Goal: Task Accomplishment & Management: Use online tool/utility

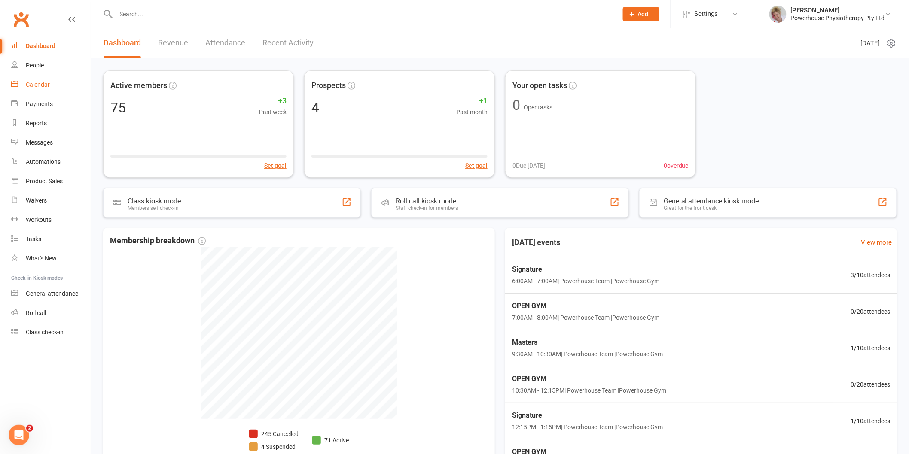
click at [57, 80] on link "Calendar" at bounding box center [50, 84] width 79 height 19
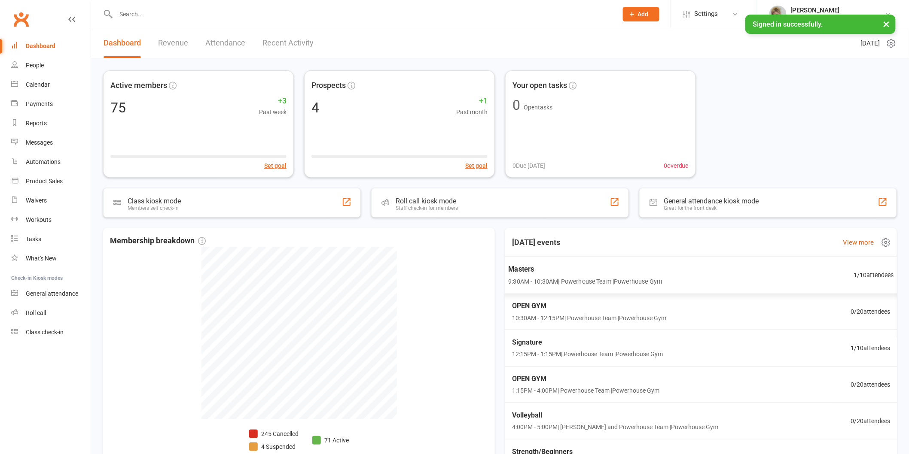
click at [560, 278] on span "9:30AM - 10:30AM | Powerhouse Team | Powerhouse Gym" at bounding box center [585, 282] width 154 height 10
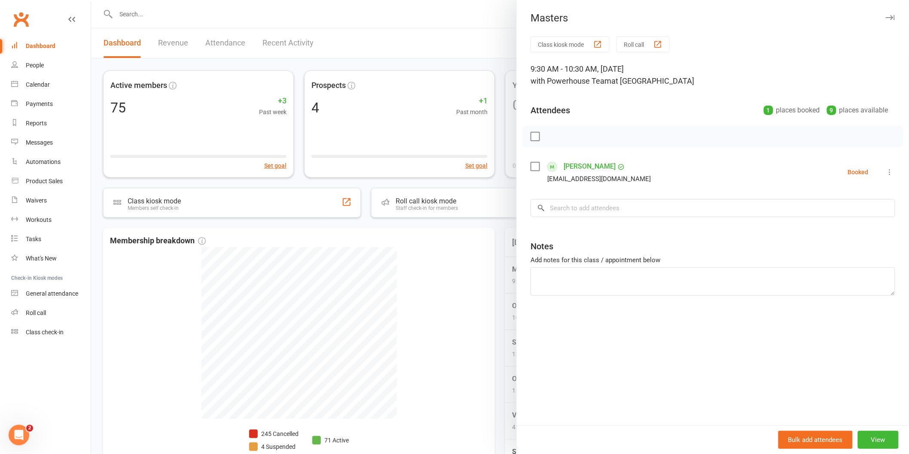
click at [619, 42] on button "Roll call" at bounding box center [642, 45] width 53 height 16
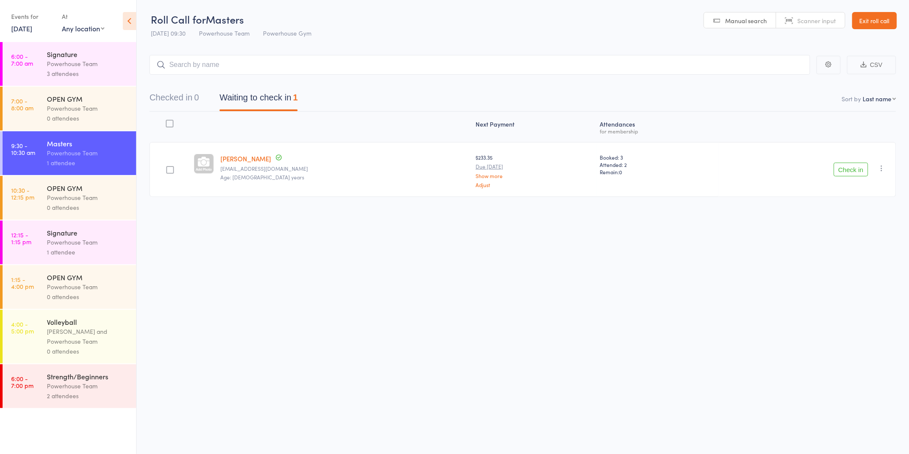
click at [837, 166] on button "Check in" at bounding box center [851, 170] width 34 height 14
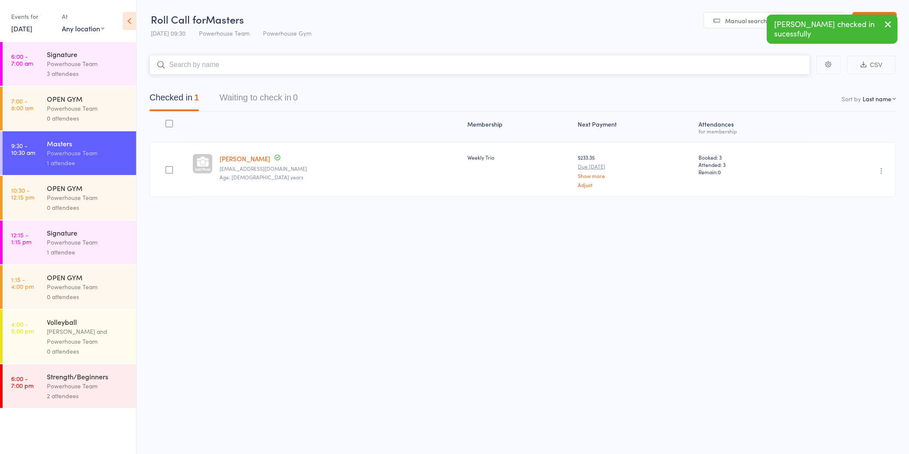
click at [337, 65] on input "search" at bounding box center [479, 65] width 661 height 20
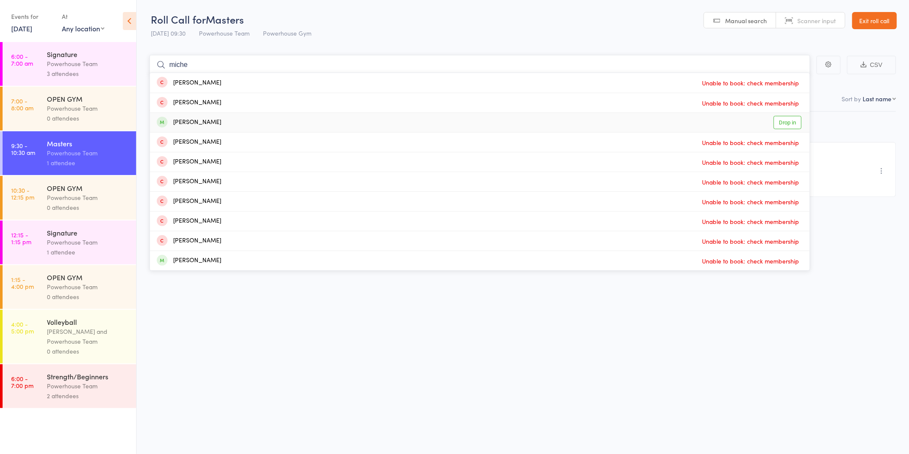
type input "miche"
click at [785, 123] on link "Drop in" at bounding box center [787, 122] width 28 height 13
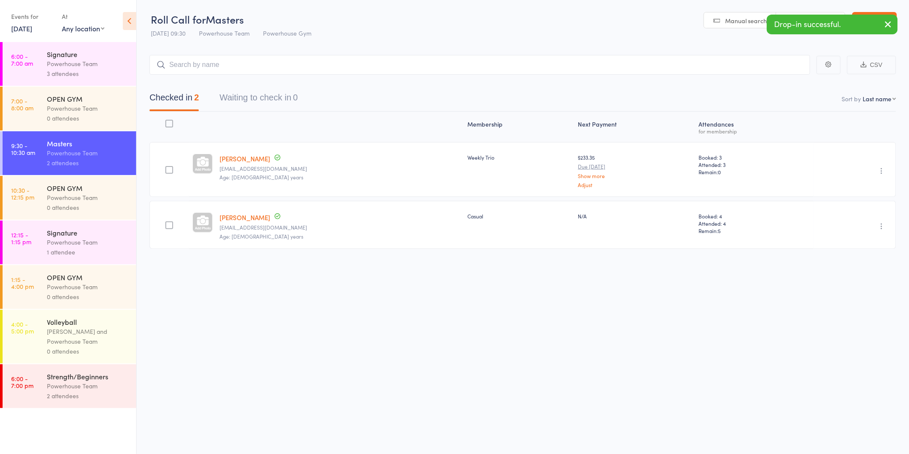
click at [109, 247] on div "Powerhouse Team" at bounding box center [88, 243] width 82 height 10
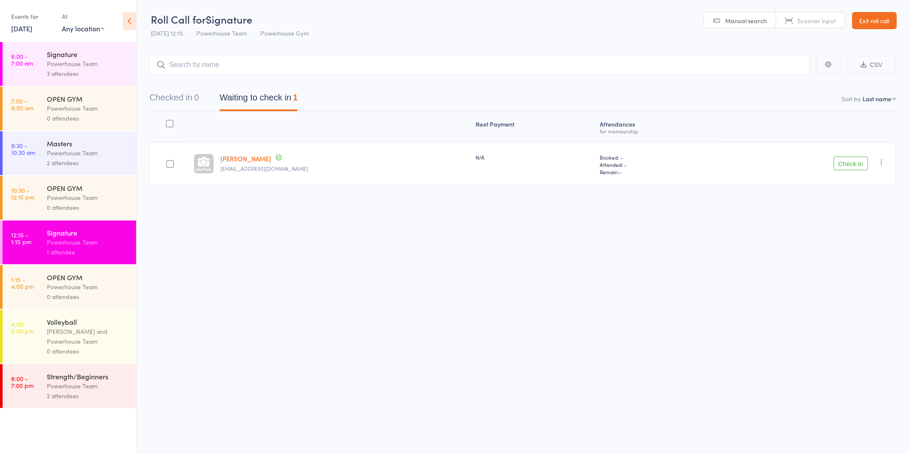
click at [69, 151] on div "Powerhouse Team" at bounding box center [88, 153] width 82 height 10
